Goal: Navigation & Orientation: Find specific page/section

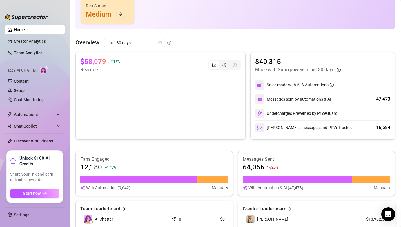
scroll to position [96, 0]
